Goal: Transaction & Acquisition: Purchase product/service

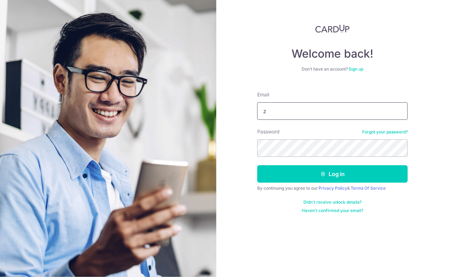
click at [296, 119] on input "z" at bounding box center [332, 110] width 150 height 17
type input "[EMAIL_ADDRESS][DOMAIN_NAME]"
click at [332, 163] on form "Email [EMAIL_ADDRESS][DOMAIN_NAME] Password Forgot your password? Log in By con…" at bounding box center [332, 150] width 150 height 128
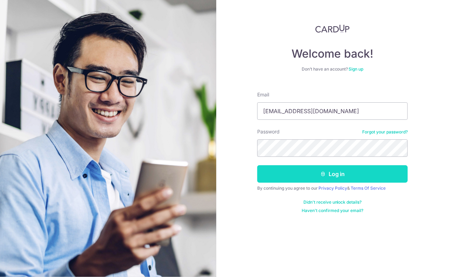
click at [333, 167] on button "Log in" at bounding box center [332, 173] width 150 height 17
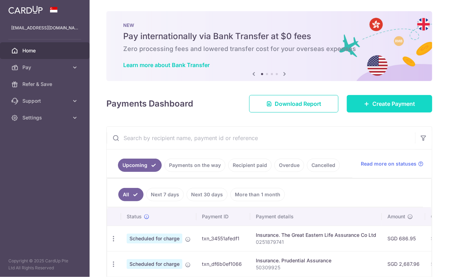
click at [380, 99] on link "Create Payment" at bounding box center [389, 103] width 85 height 17
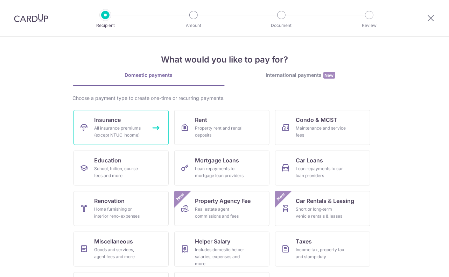
click at [120, 125] on div "All insurance premiums (except NTUC Income)" at bounding box center [119, 132] width 50 height 14
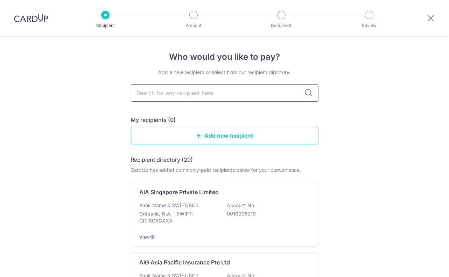
click at [189, 95] on input "text" at bounding box center [224, 92] width 187 height 17
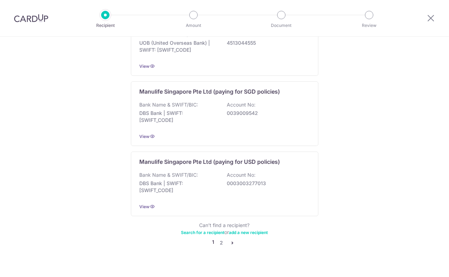
scroll to position [674, 0]
click at [220, 239] on link "2" at bounding box center [221, 243] width 8 height 8
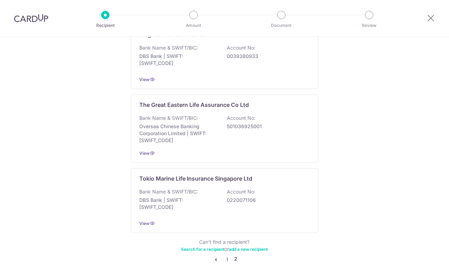
scroll to position [665, 0]
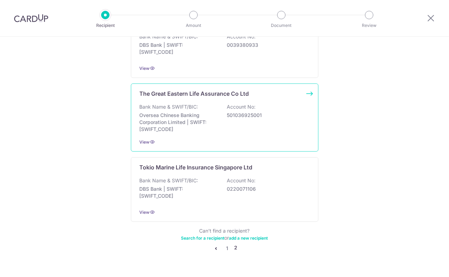
click at [227, 114] on p "501036925001" at bounding box center [266, 115] width 78 height 7
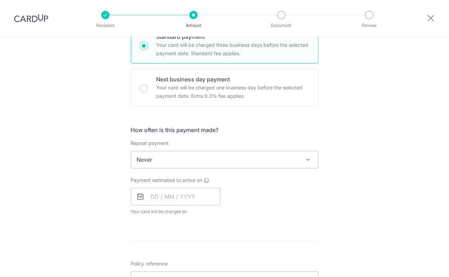
scroll to position [175, 0]
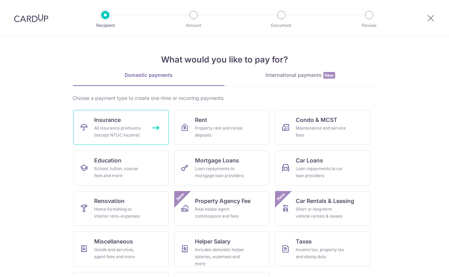
click at [129, 119] on link "Insurance All insurance premiums (except NTUC Income)" at bounding box center [120, 127] width 95 height 35
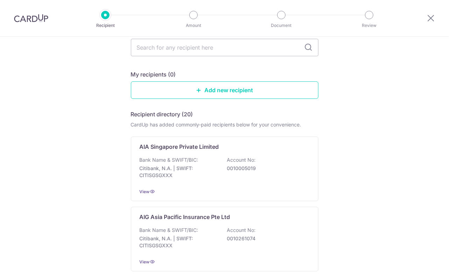
scroll to position [35, 0]
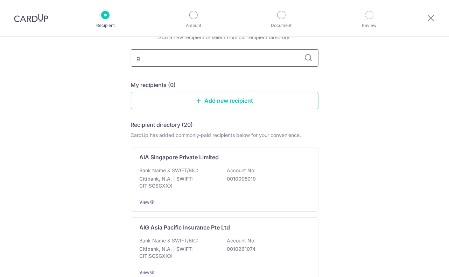
type input "gr"
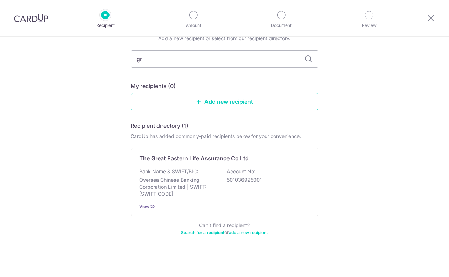
scroll to position [33, 0]
